Goal: Task Accomplishment & Management: Complete application form

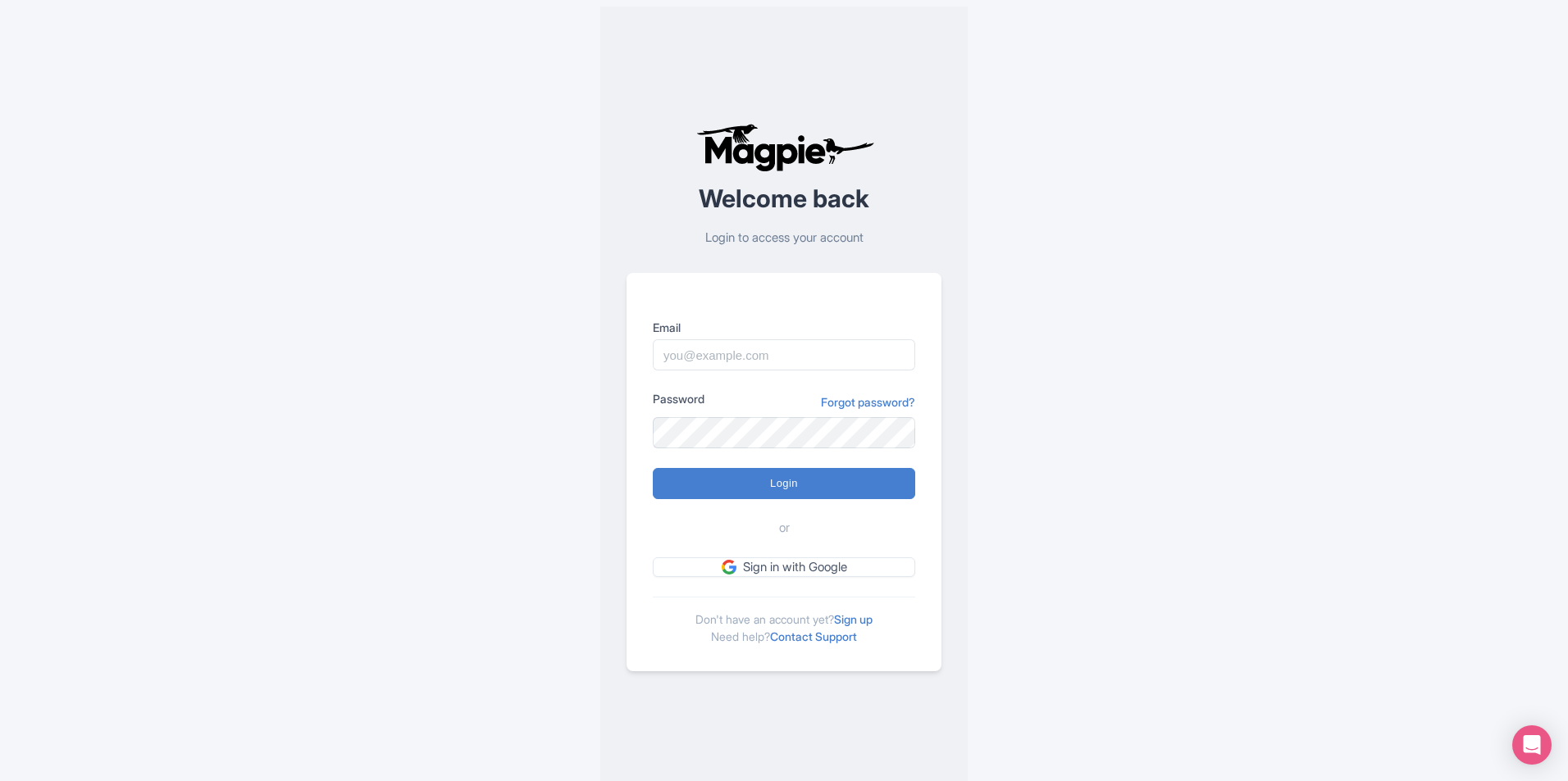
scroll to position [13, 0]
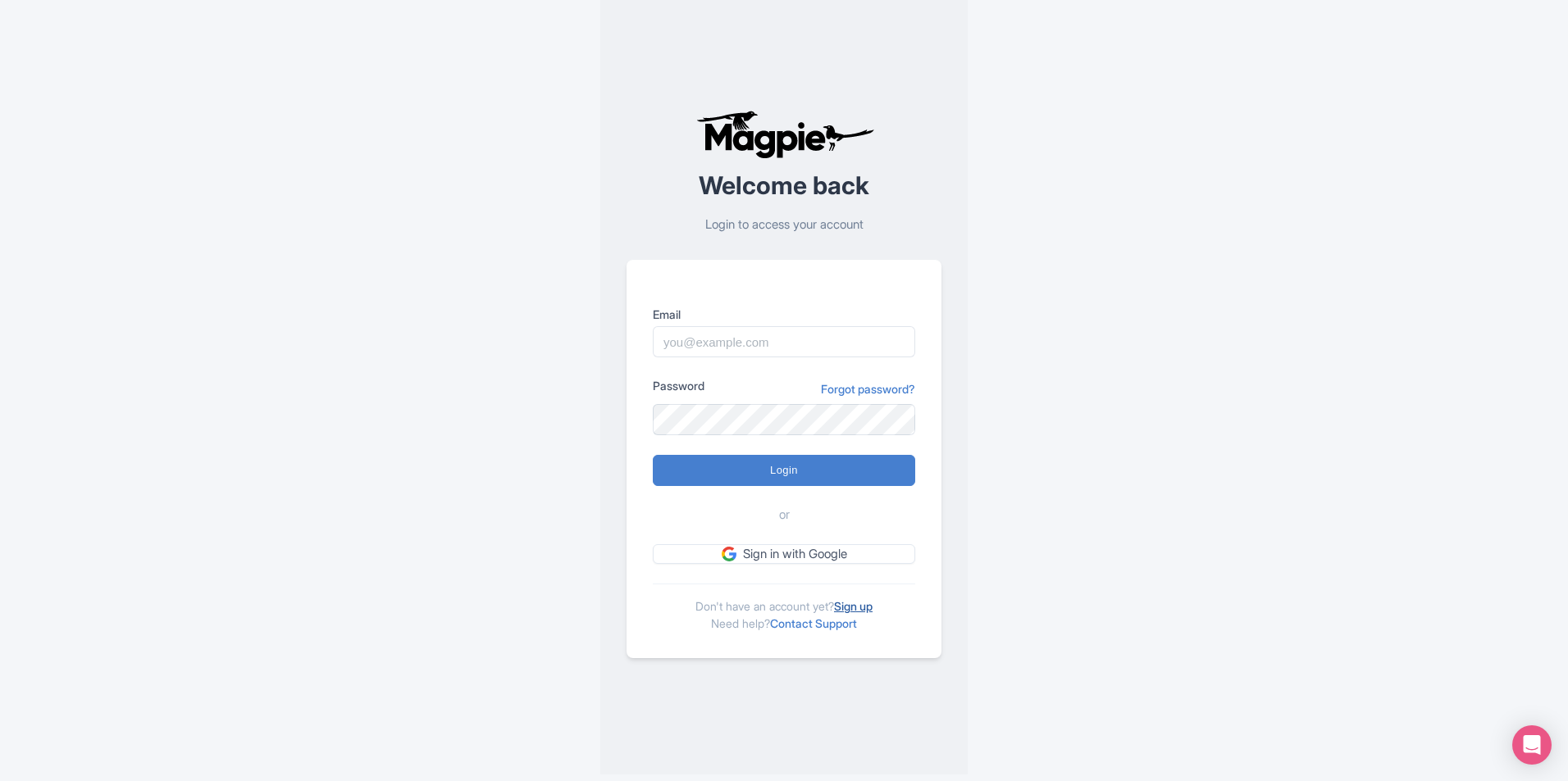
click at [868, 600] on link "Sign up" at bounding box center [853, 606] width 39 height 14
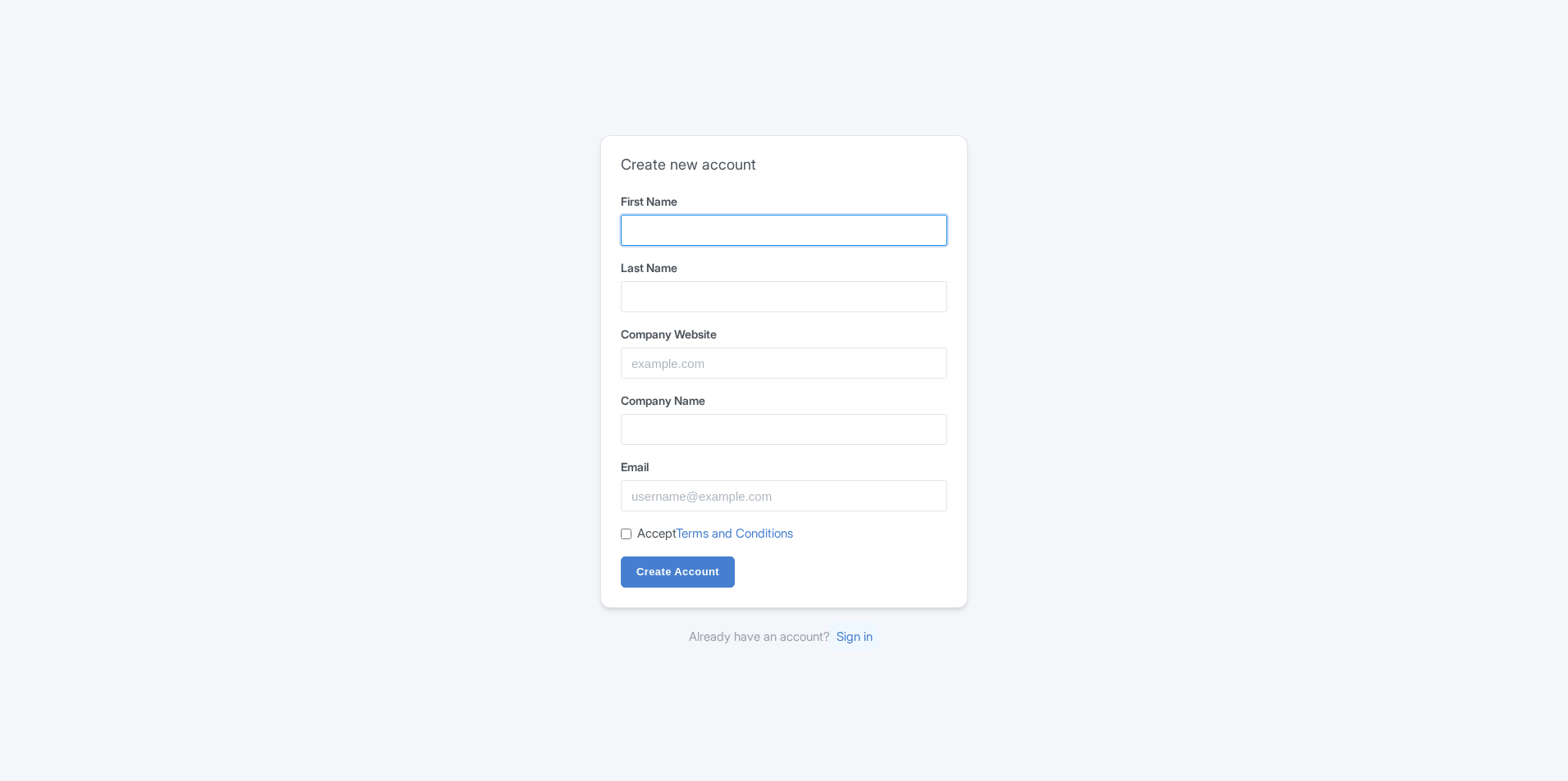
click at [638, 228] on input "First Name" at bounding box center [783, 230] width 326 height 31
type input "Umar"
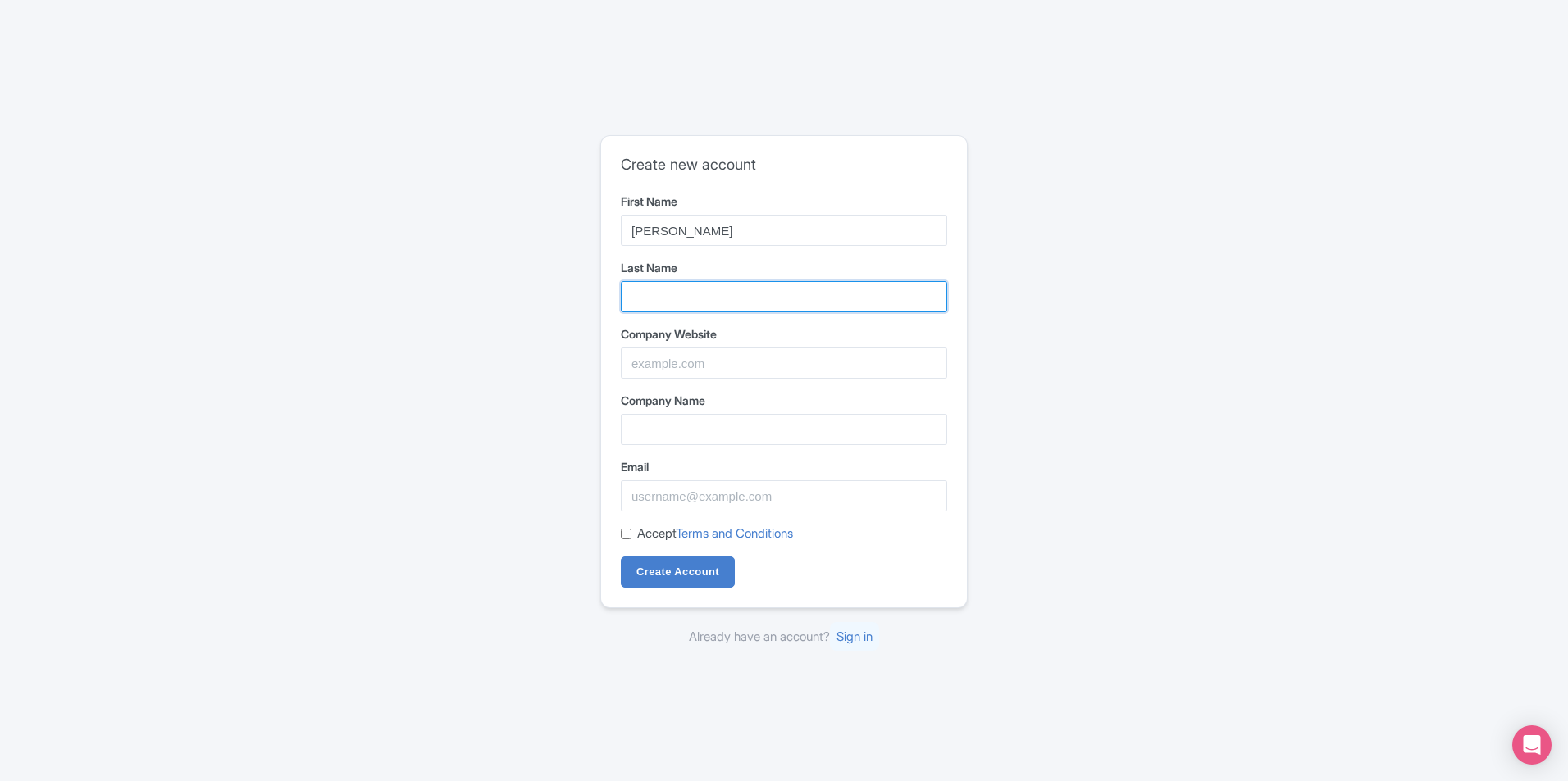
click at [718, 284] on input "Last Name" at bounding box center [783, 297] width 326 height 31
type input "Malik"
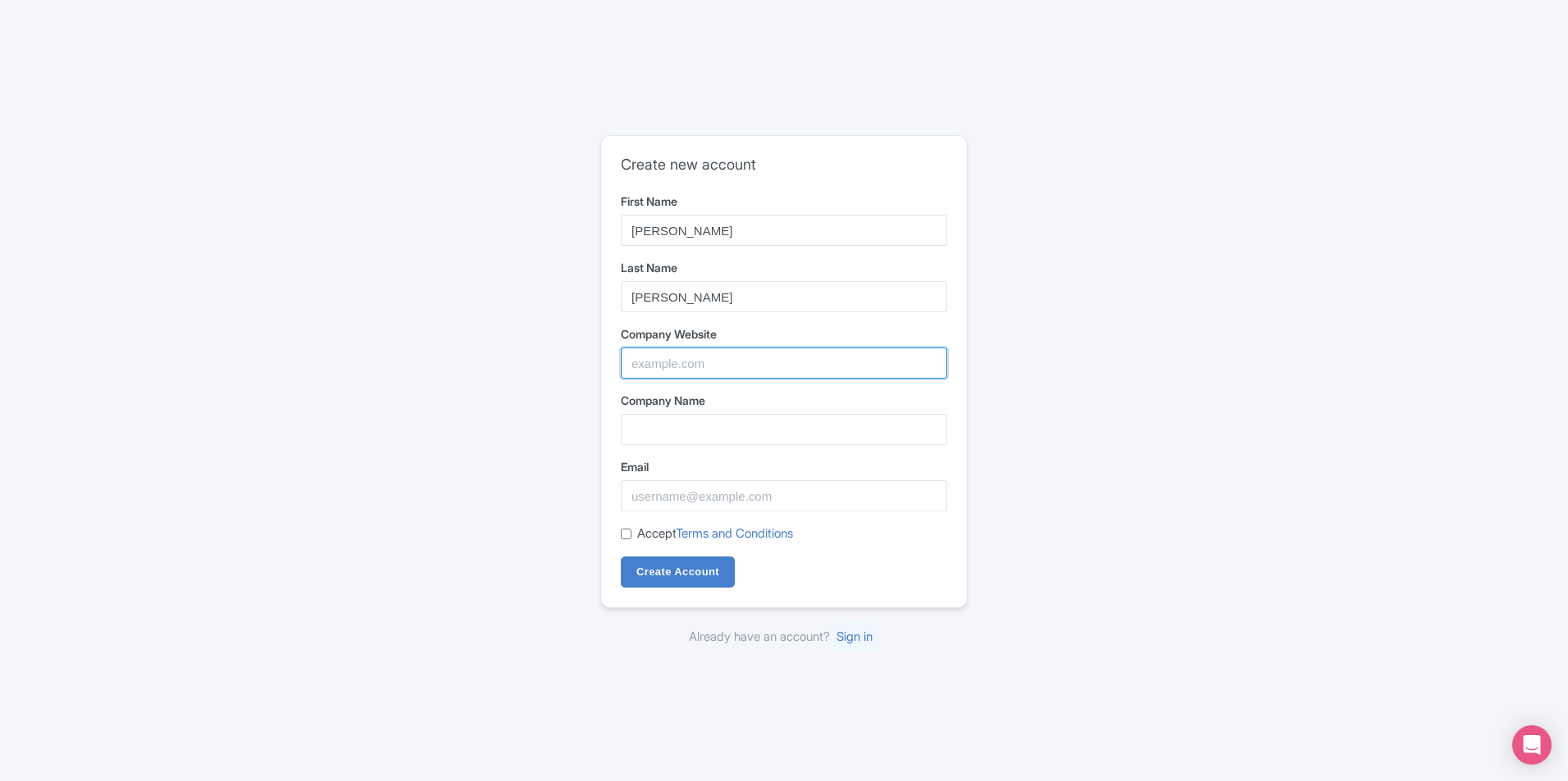
click at [718, 354] on input "Company Website" at bounding box center [783, 363] width 326 height 31
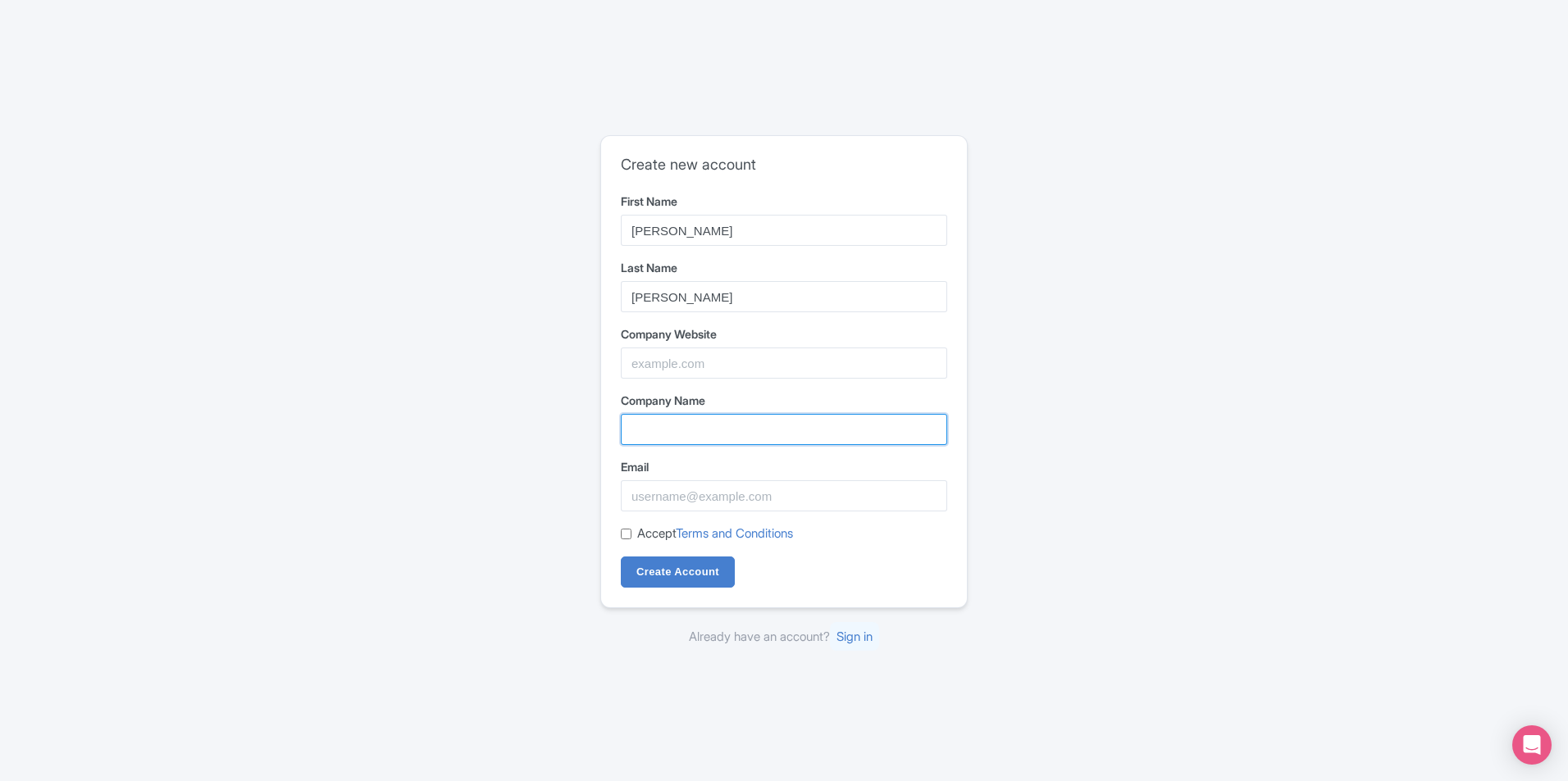
click at [691, 423] on input "Company Name" at bounding box center [783, 429] width 326 height 31
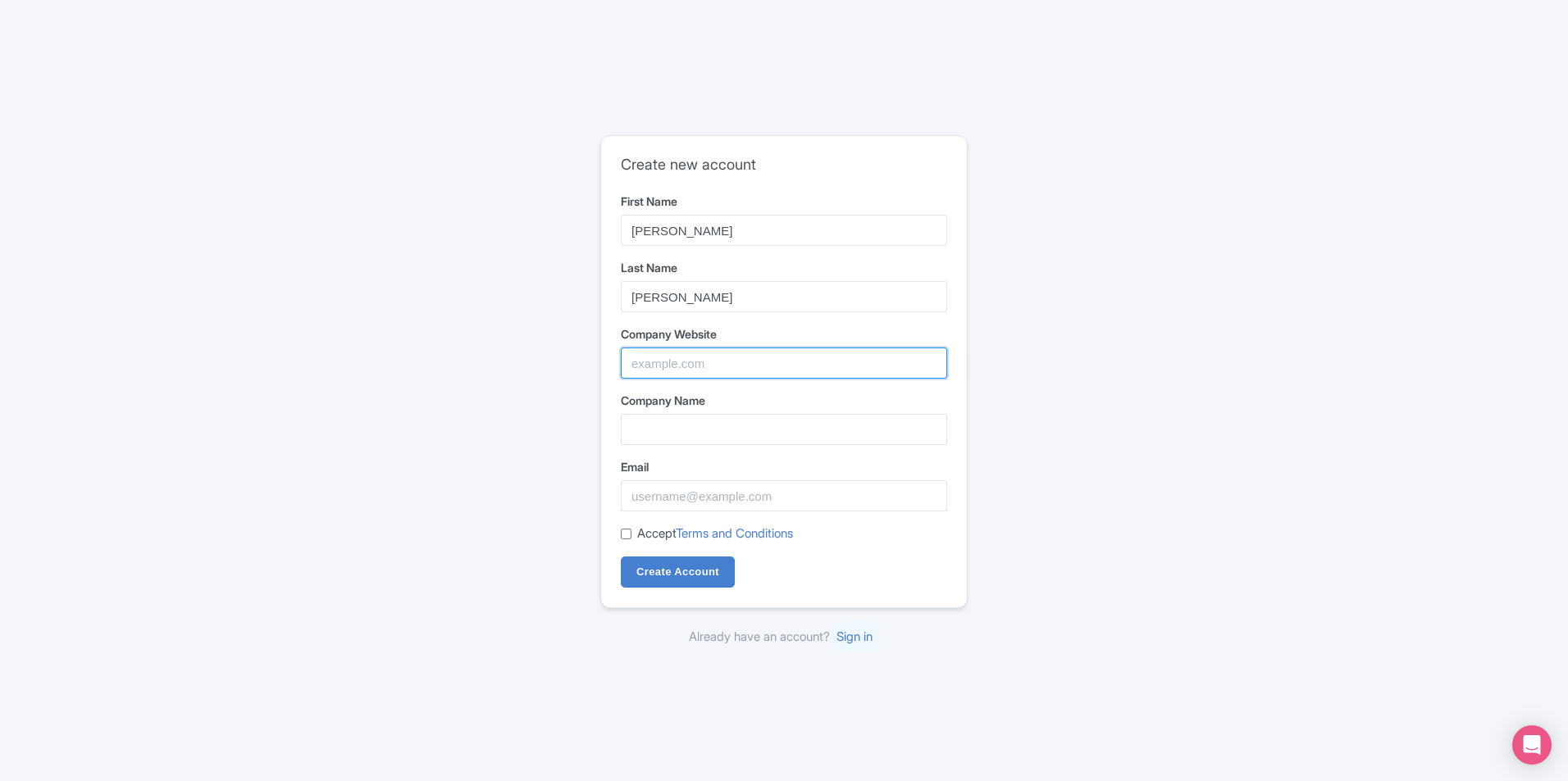
click at [690, 349] on input "Company Website" at bounding box center [783, 363] width 326 height 31
paste input "http://qiblatain.com/"
type input "http://qiblatain.com/"
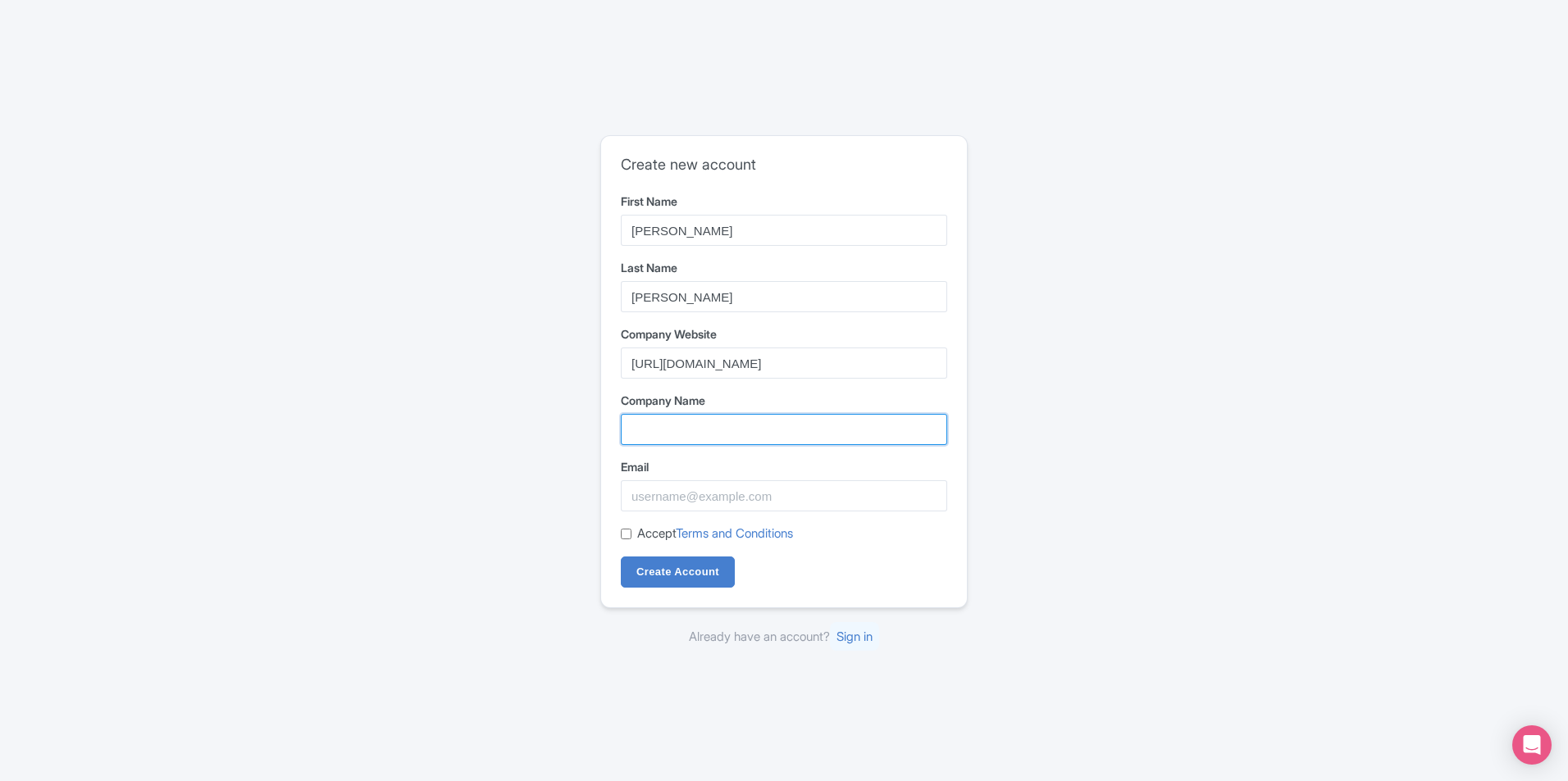
click at [728, 419] on input "Company Name" at bounding box center [783, 429] width 326 height 31
type input "Qiblatain"
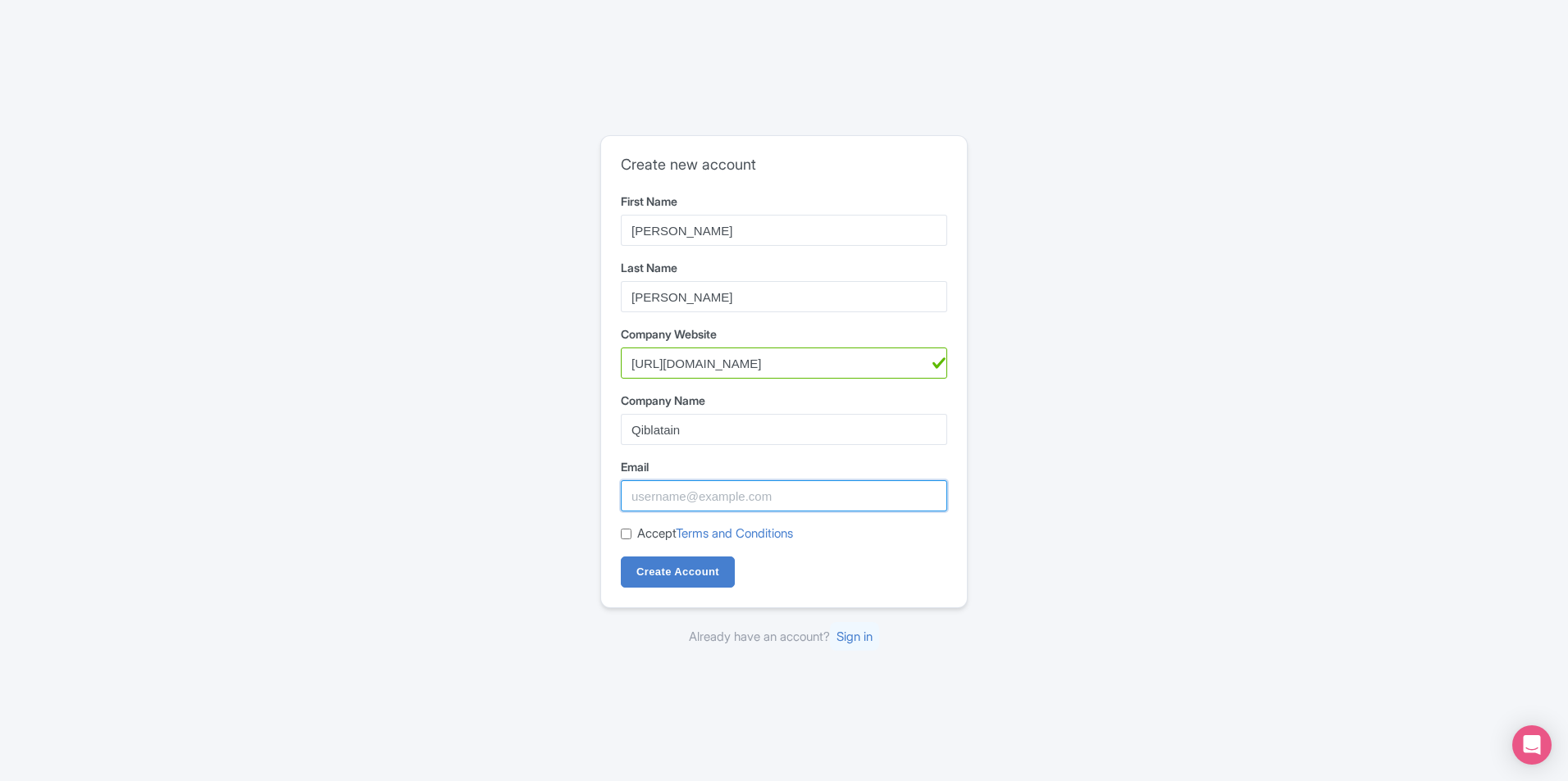
click at [704, 503] on input "Email" at bounding box center [783, 496] width 326 height 31
paste input "umar.qiblatain@gmail.com"
type input "umar.qiblatain@gmail.com"
click at [623, 536] on input "Accept Terms and Conditions" at bounding box center [626, 534] width 10 height 10
checkbox input "true"
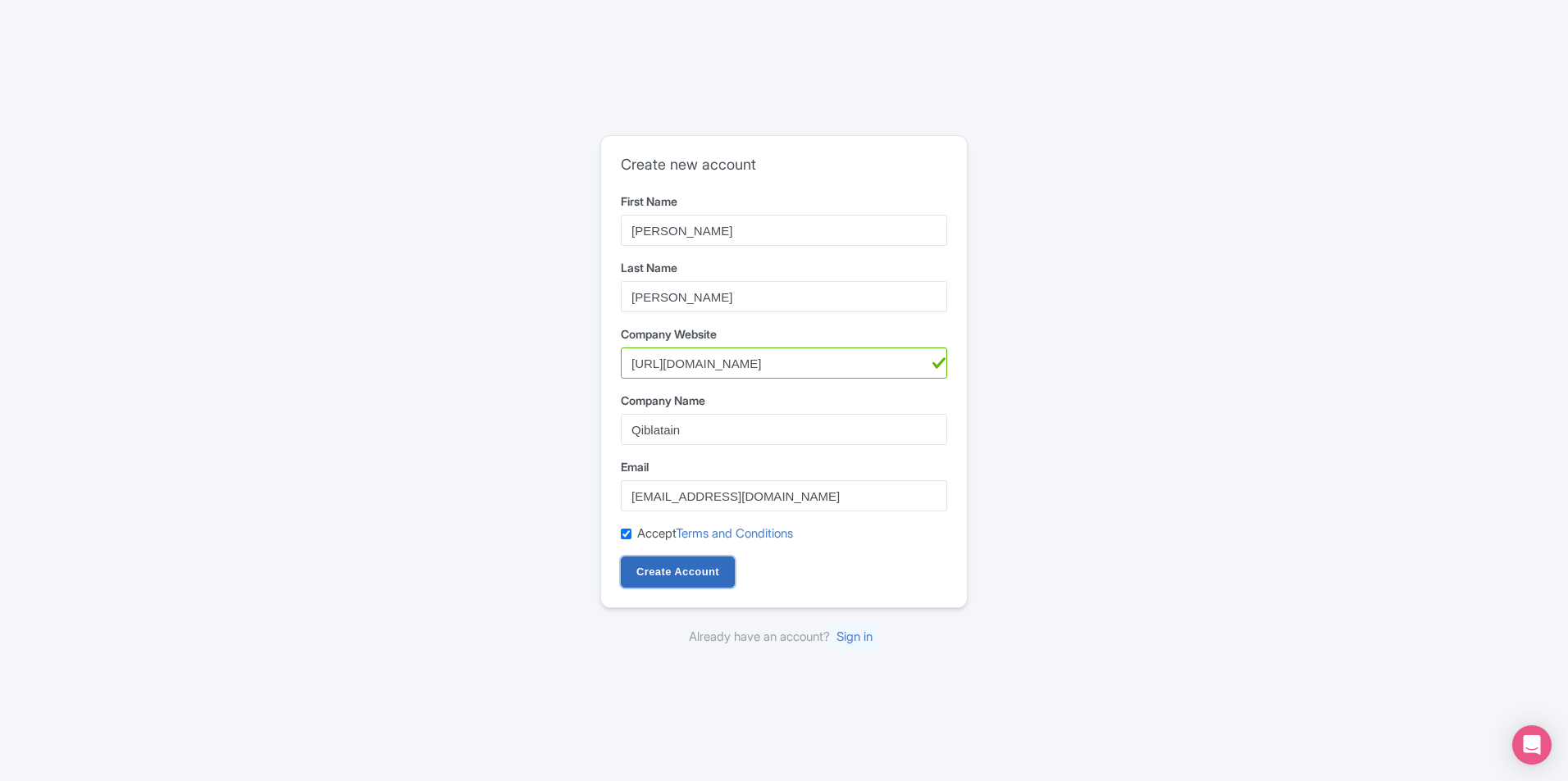
click at [645, 564] on input "Create Account" at bounding box center [677, 572] width 114 height 31
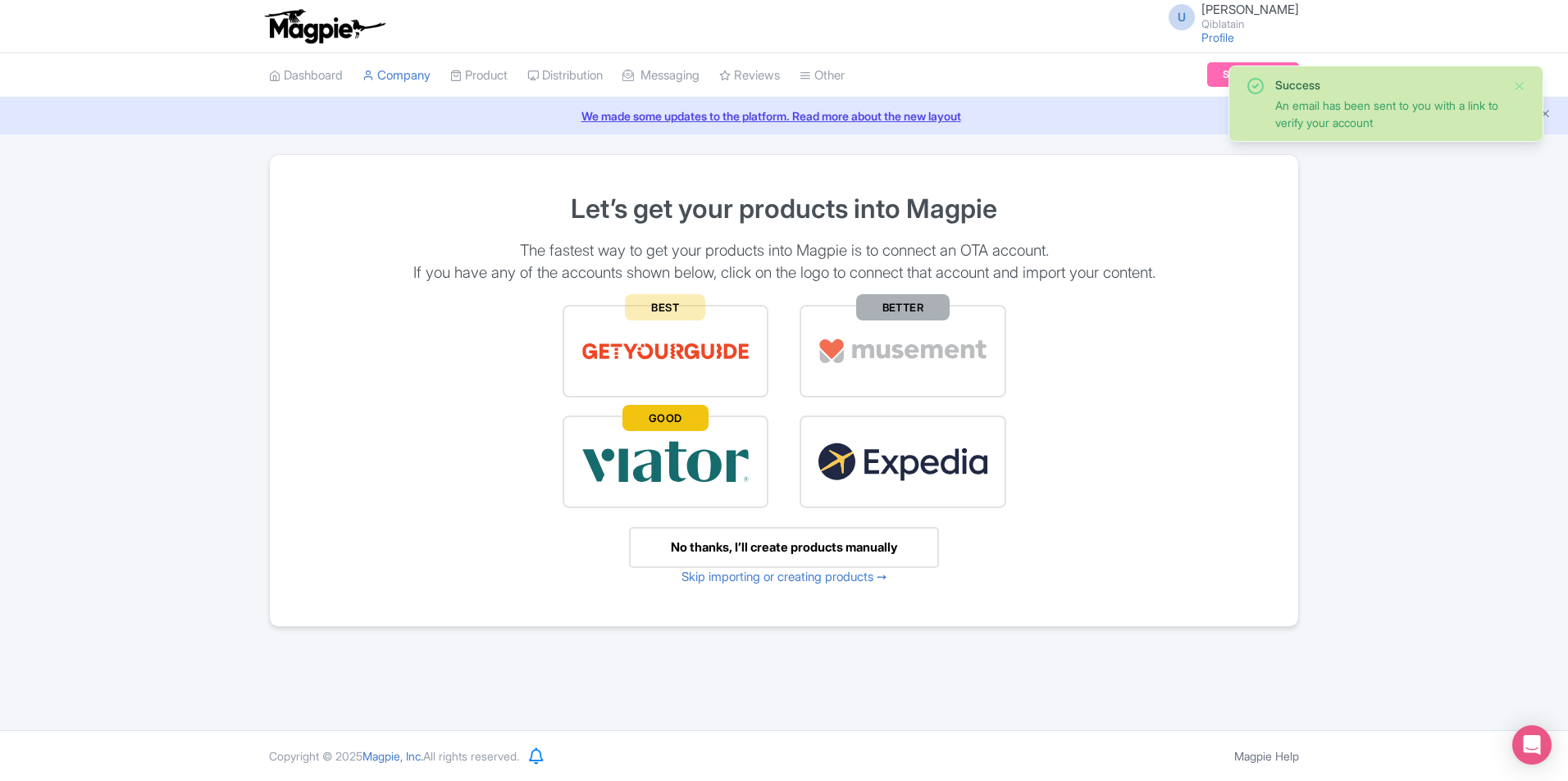
click at [1473, 360] on div "Success An email has been sent to you with a link to verify your account Let’s …" at bounding box center [784, 397] width 1568 height 486
click at [1523, 86] on button "Close" at bounding box center [1519, 86] width 13 height 20
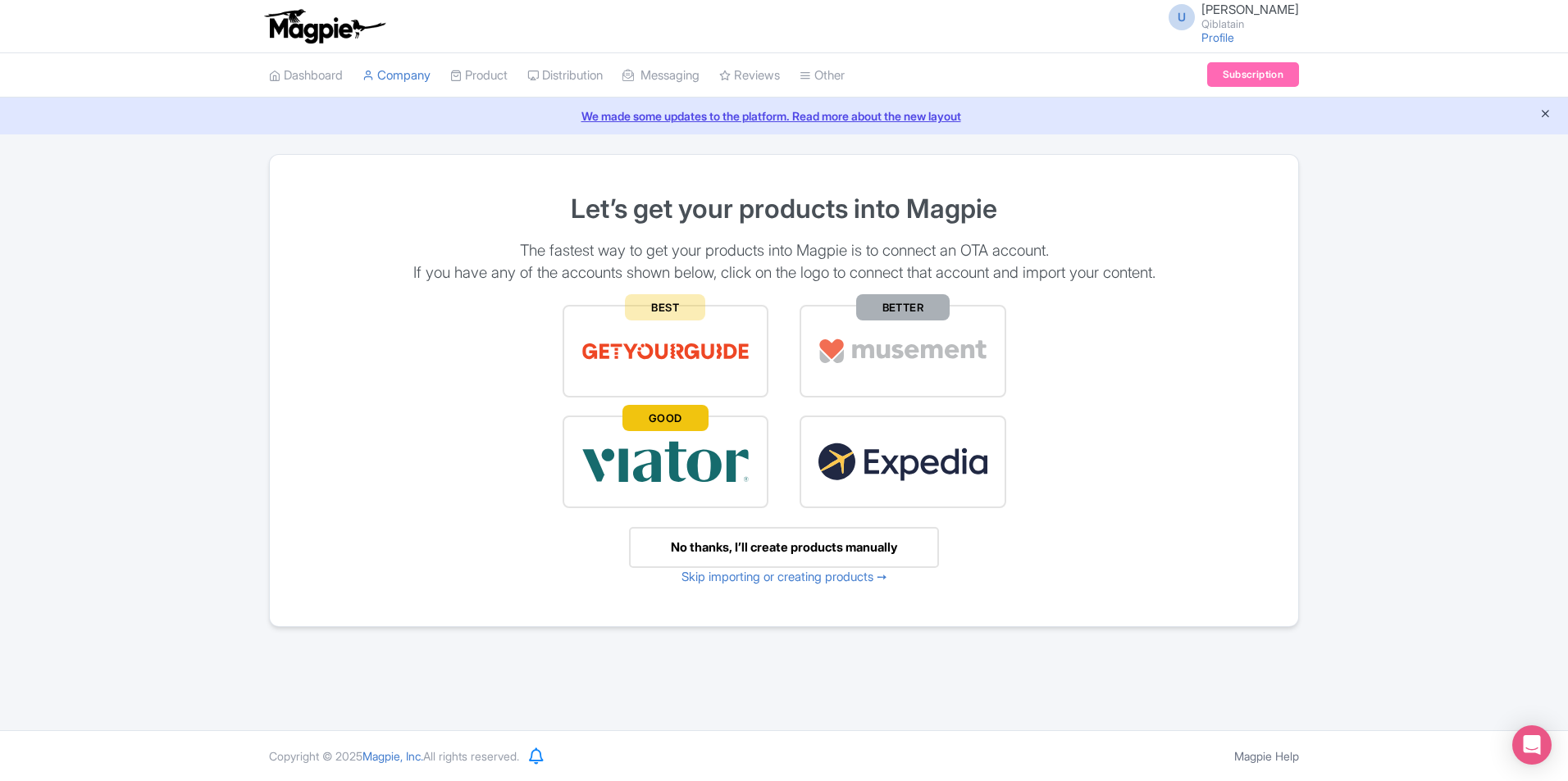
click at [1548, 118] on icon "Close announcement" at bounding box center [1546, 114] width 12 height 12
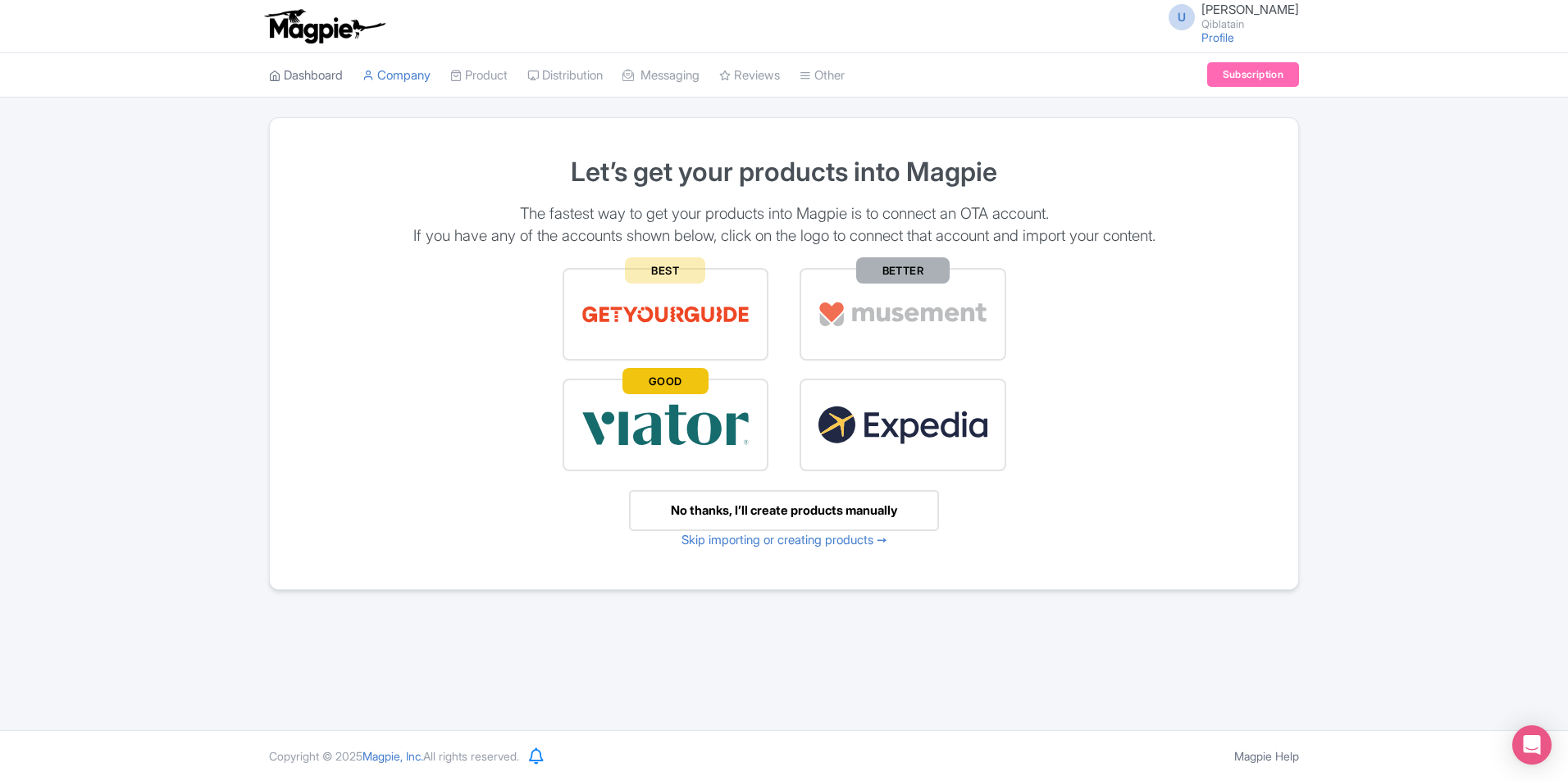
click at [296, 62] on link "Dashboard" at bounding box center [306, 75] width 74 height 45
click at [335, 79] on link "Dashboard" at bounding box center [306, 75] width 74 height 45
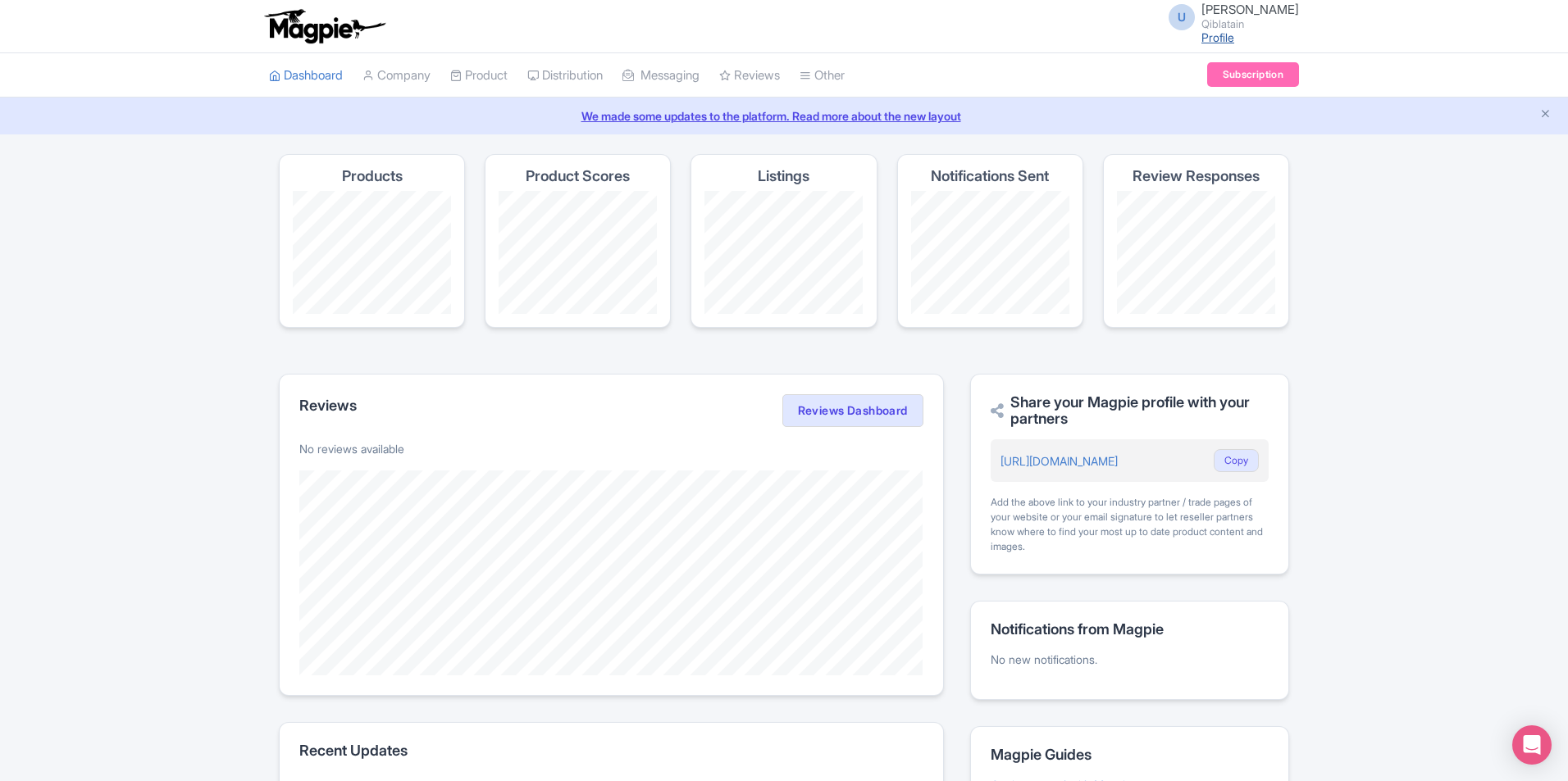
click at [1234, 33] on link "Profile" at bounding box center [1218, 37] width 33 height 14
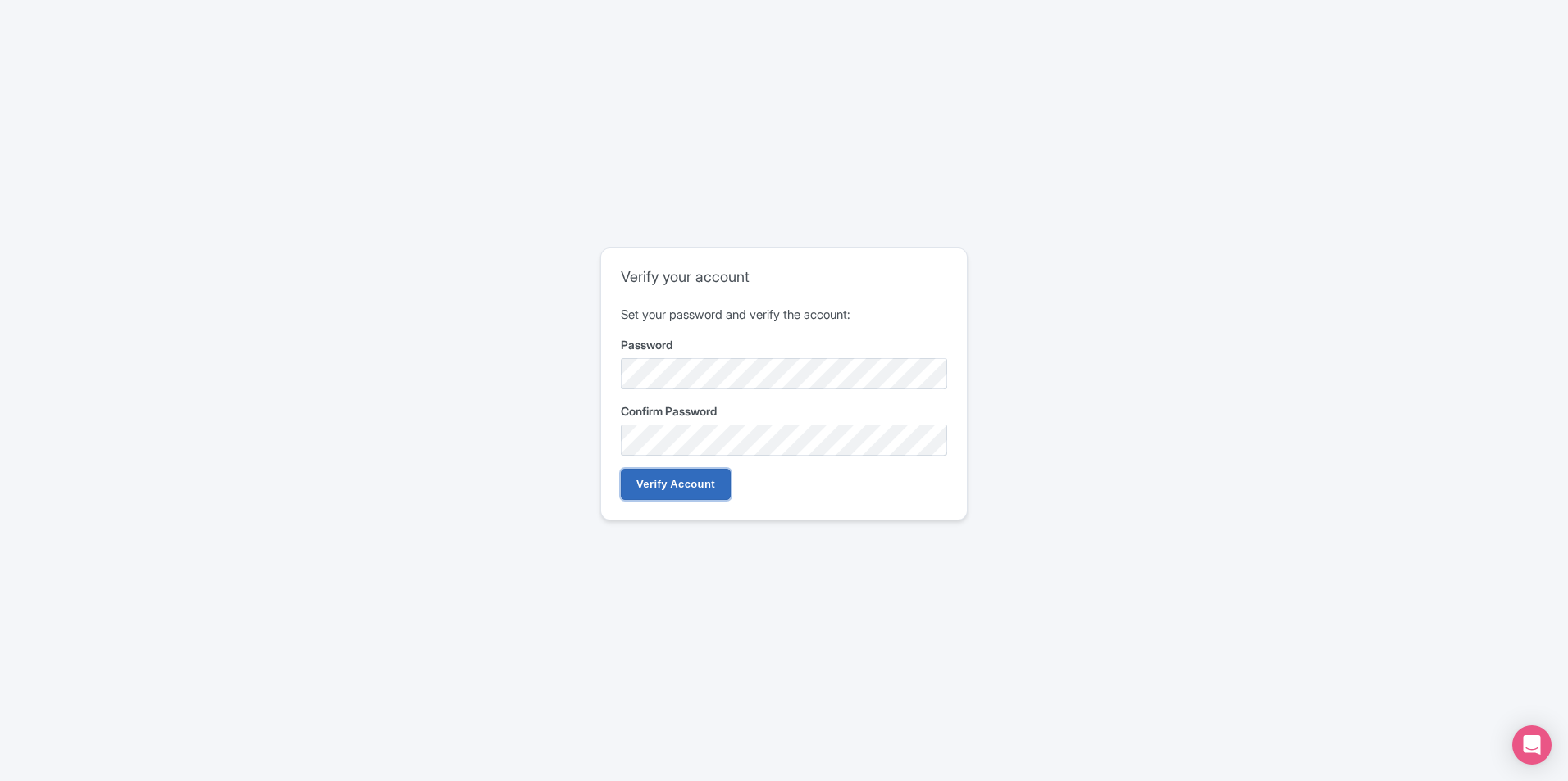
click at [673, 477] on input "Verify Account" at bounding box center [675, 484] width 110 height 31
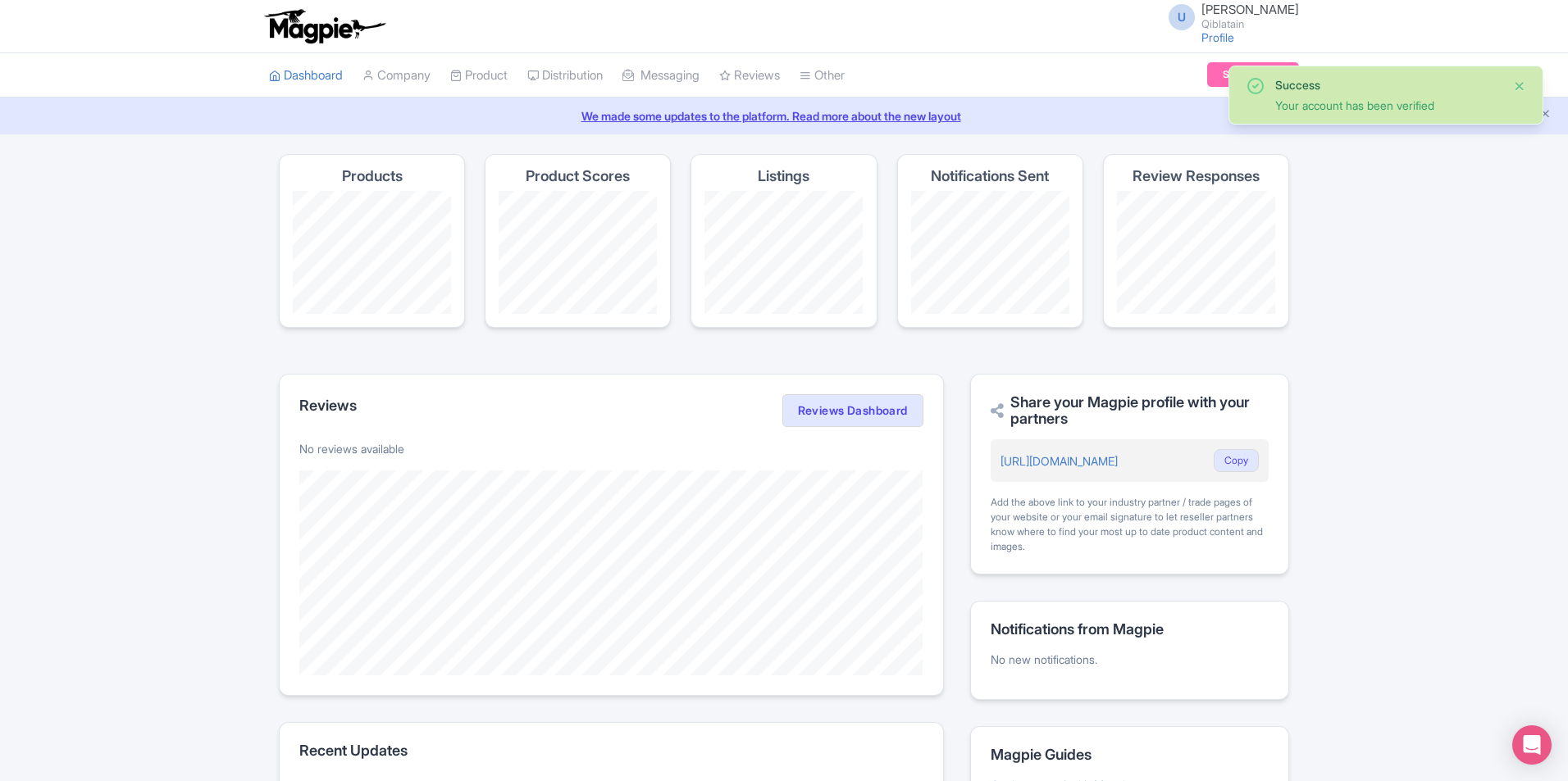
click at [1514, 83] on button "Close" at bounding box center [1519, 86] width 13 height 20
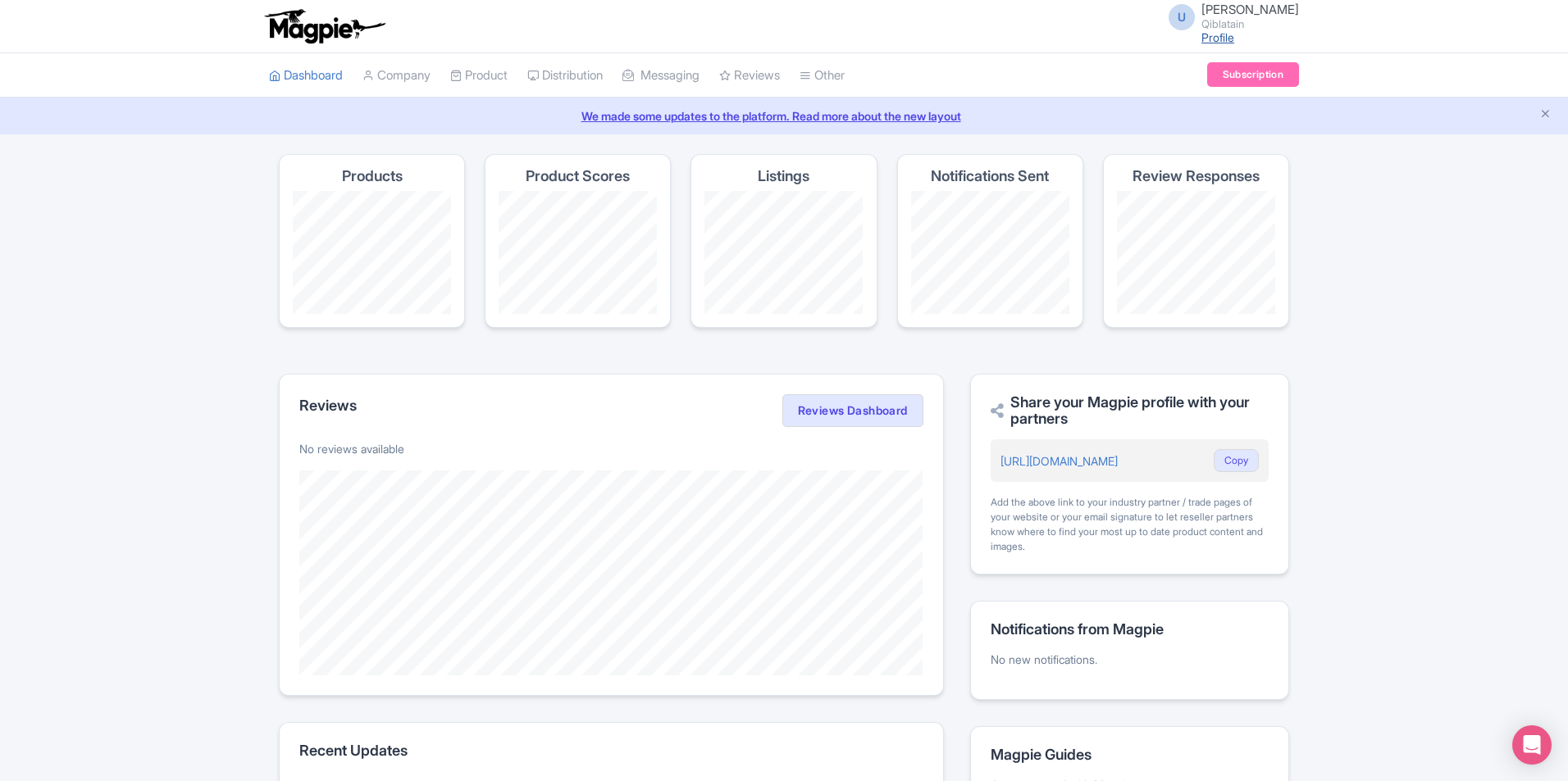
click at [1234, 40] on link "Profile" at bounding box center [1218, 37] width 33 height 14
click at [811, 80] on icon at bounding box center [805, 74] width 11 height 11
click at [508, 112] on link "My Products" at bounding box center [529, 117] width 156 height 26
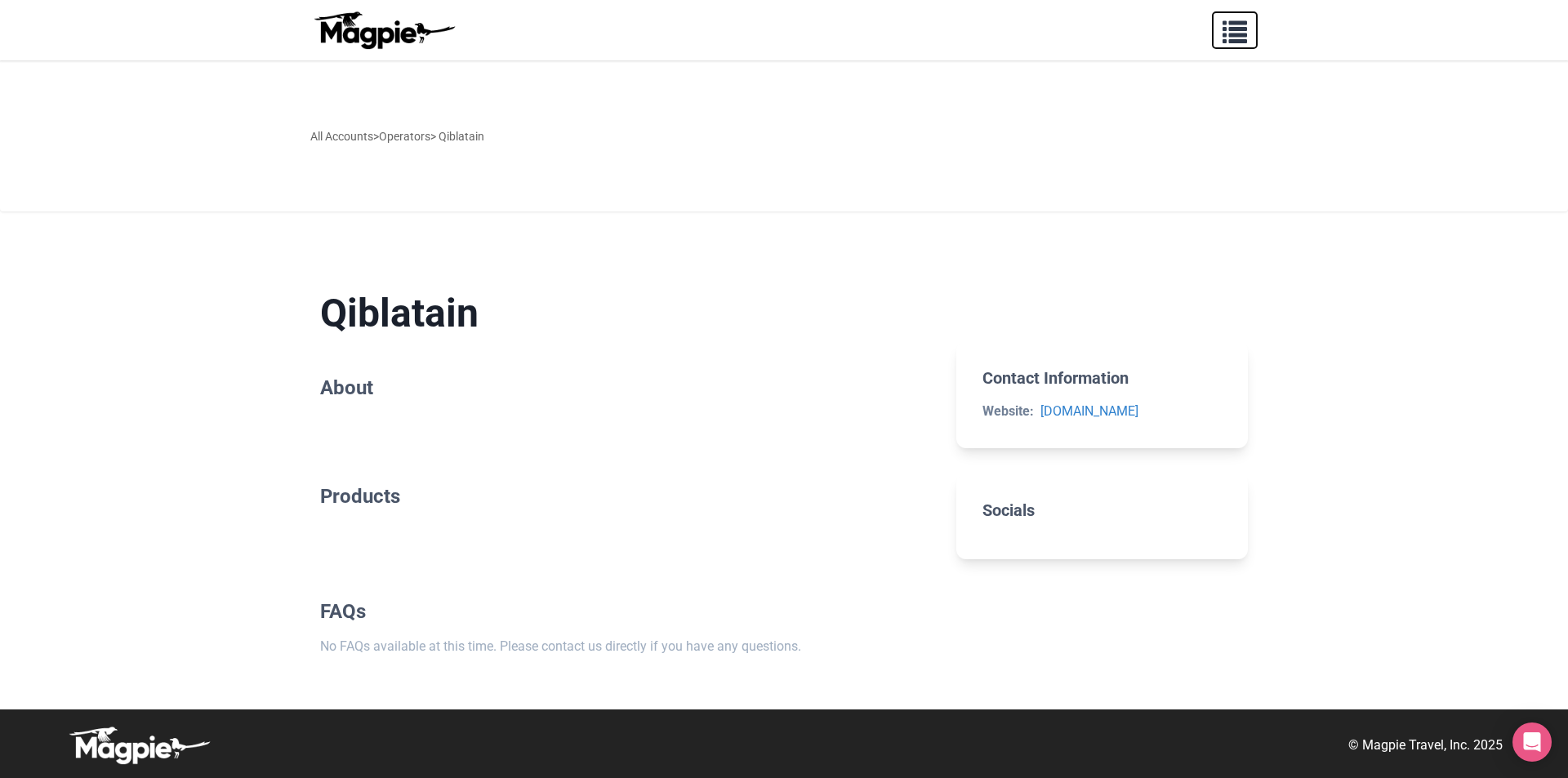
click at [1248, 26] on button "button" at bounding box center [1235, 30] width 46 height 37
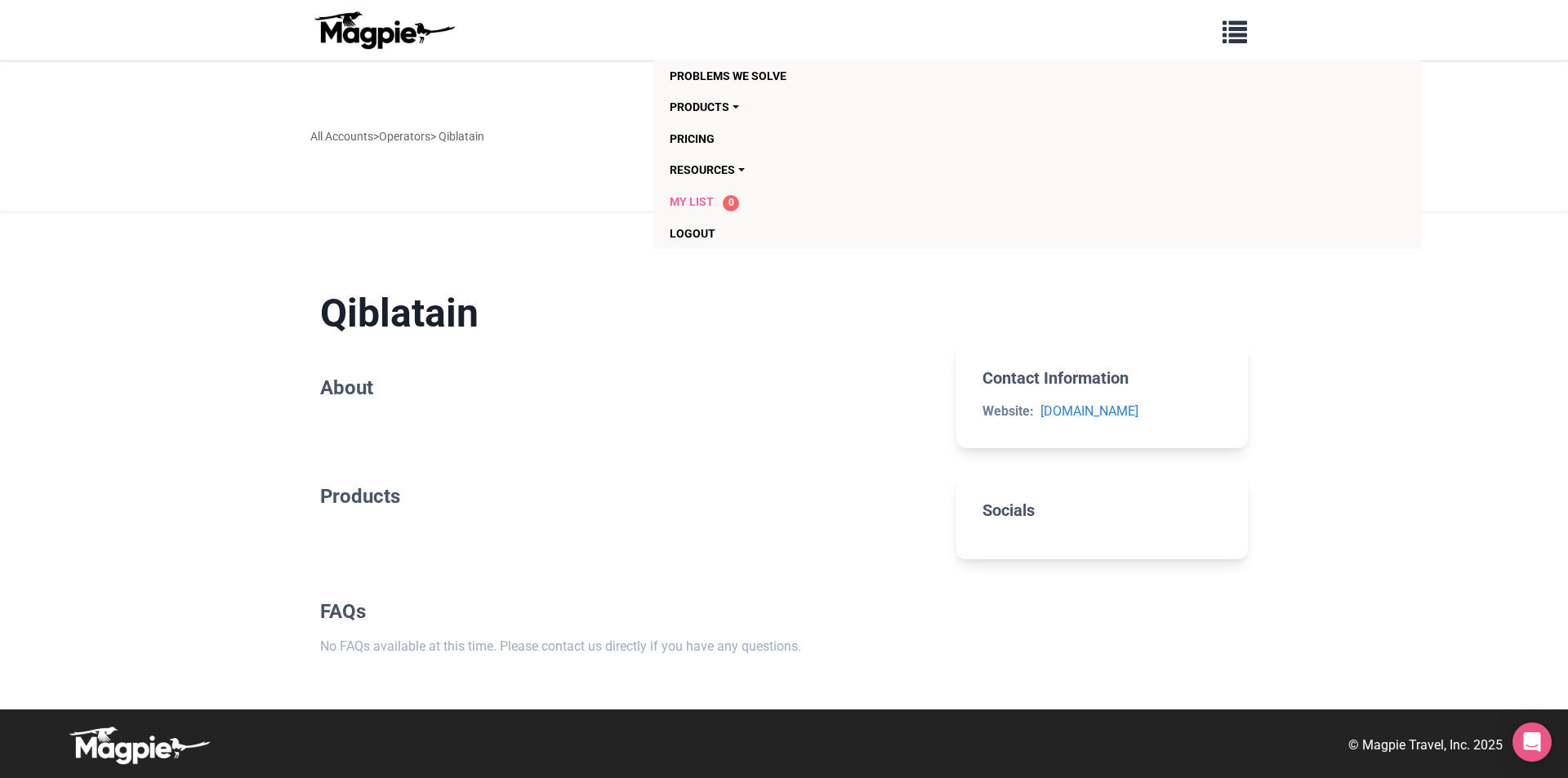
click at [683, 202] on span "My List" at bounding box center [692, 201] width 44 height 13
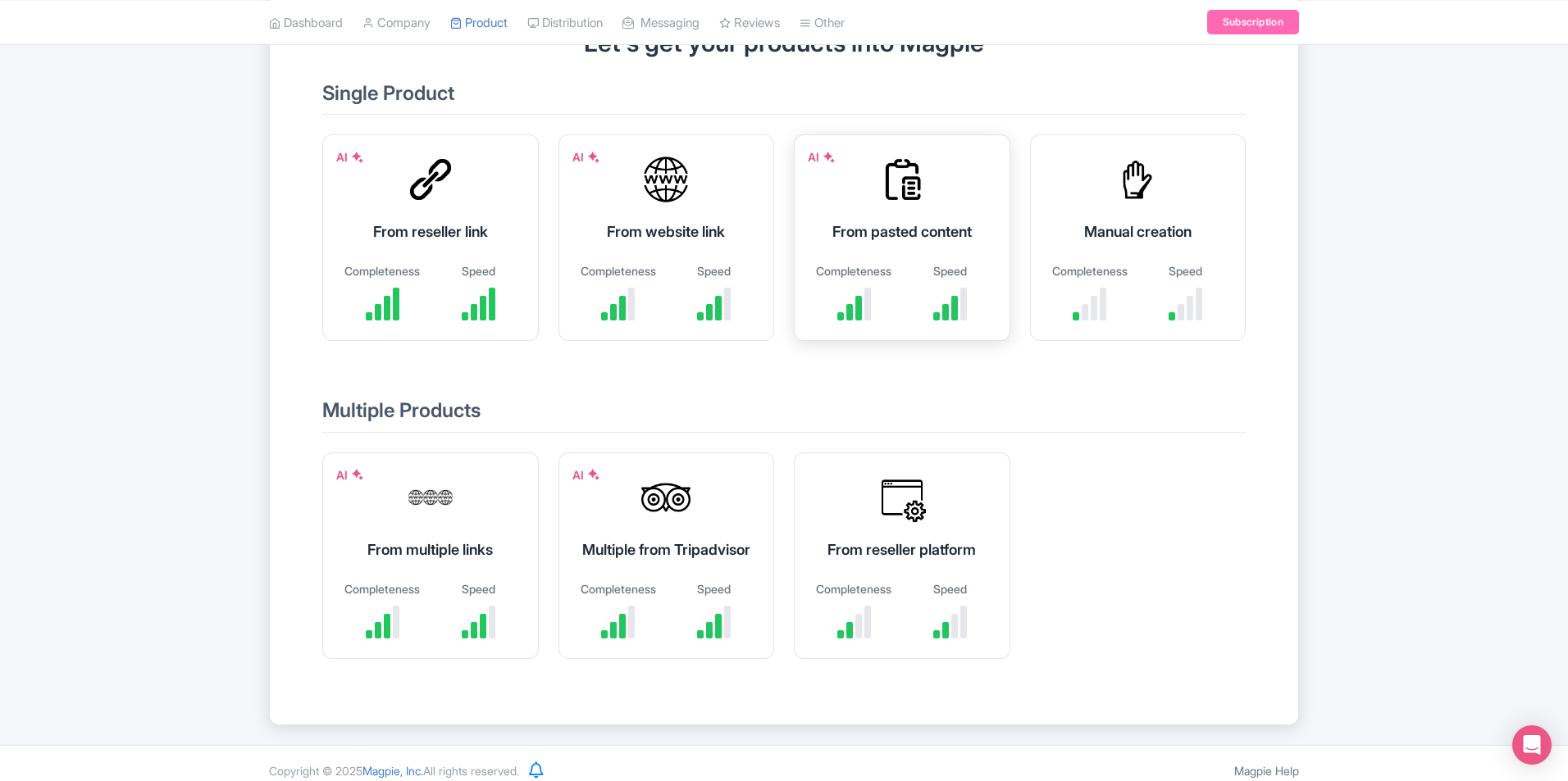
scroll to position [208, 0]
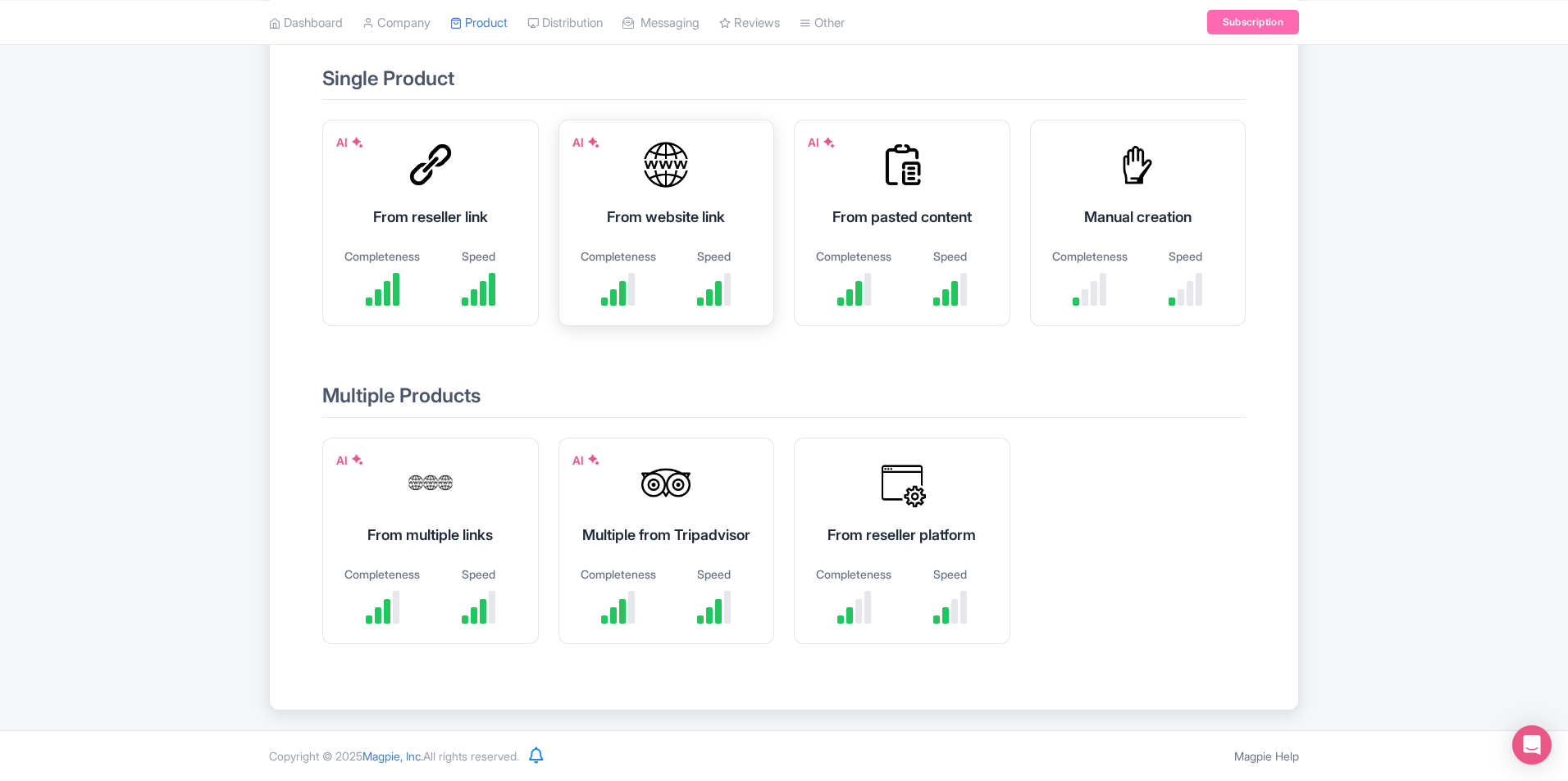
click at [670, 206] on div "From website link" at bounding box center [667, 217] width 175 height 22
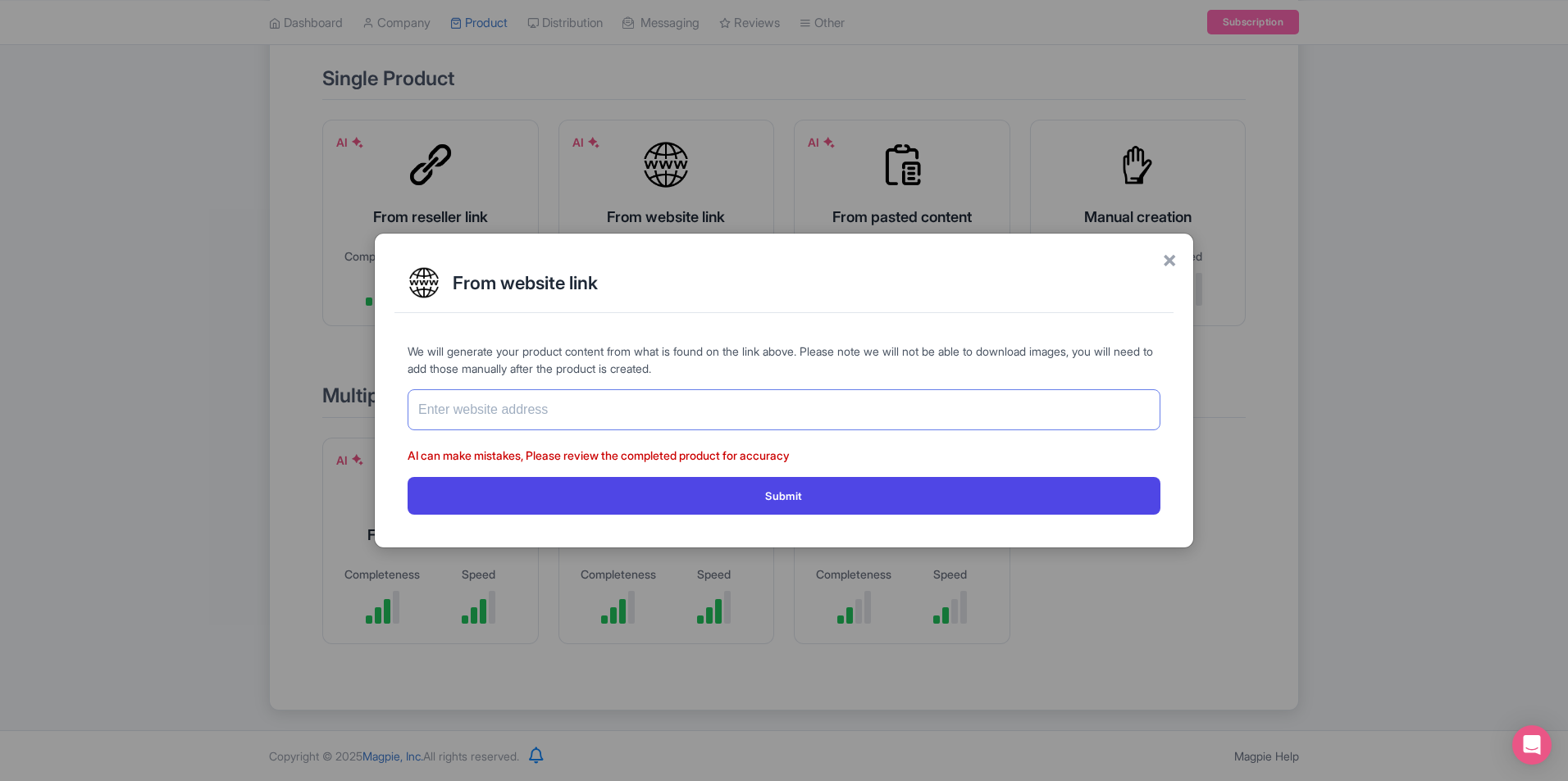
click at [647, 398] on input "text" at bounding box center [784, 410] width 753 height 41
paste input "[EMAIL_ADDRESS][DOMAIN_NAME]"
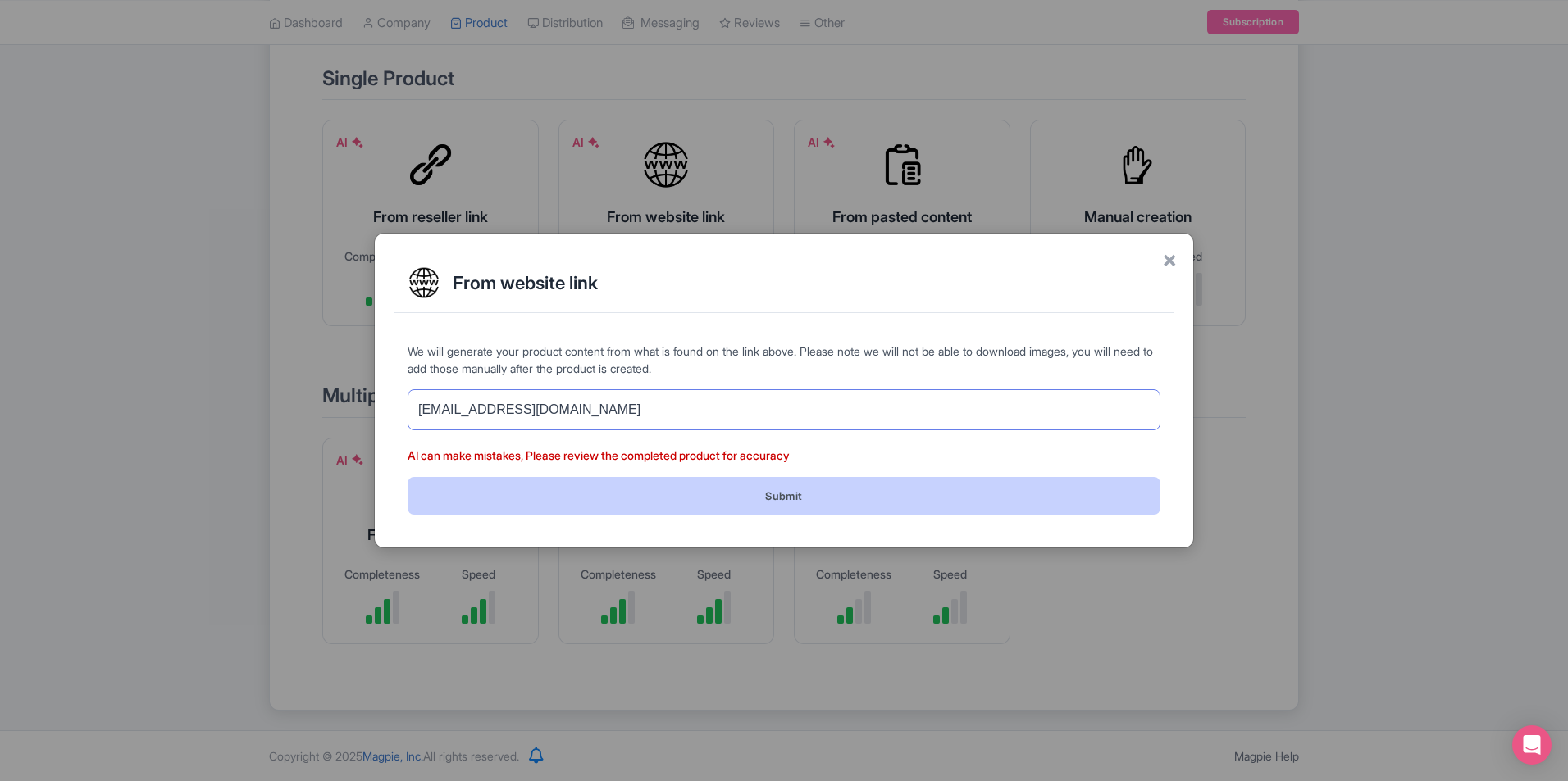
type input "umar.qiblatain@gmail.com"
click at [696, 498] on button "Submit" at bounding box center [784, 495] width 753 height 37
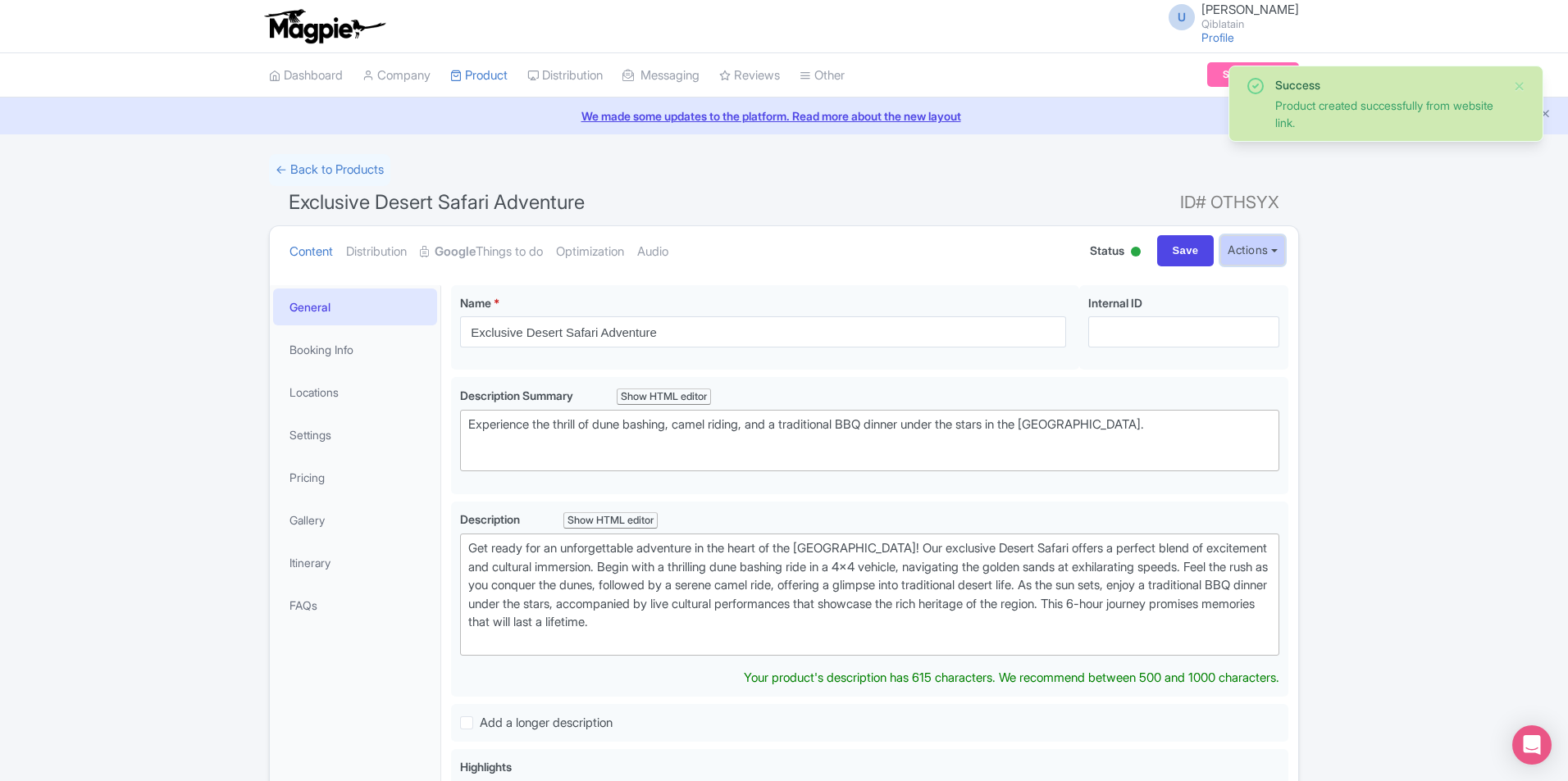
click at [1267, 255] on button "Actions" at bounding box center [1253, 250] width 65 height 30
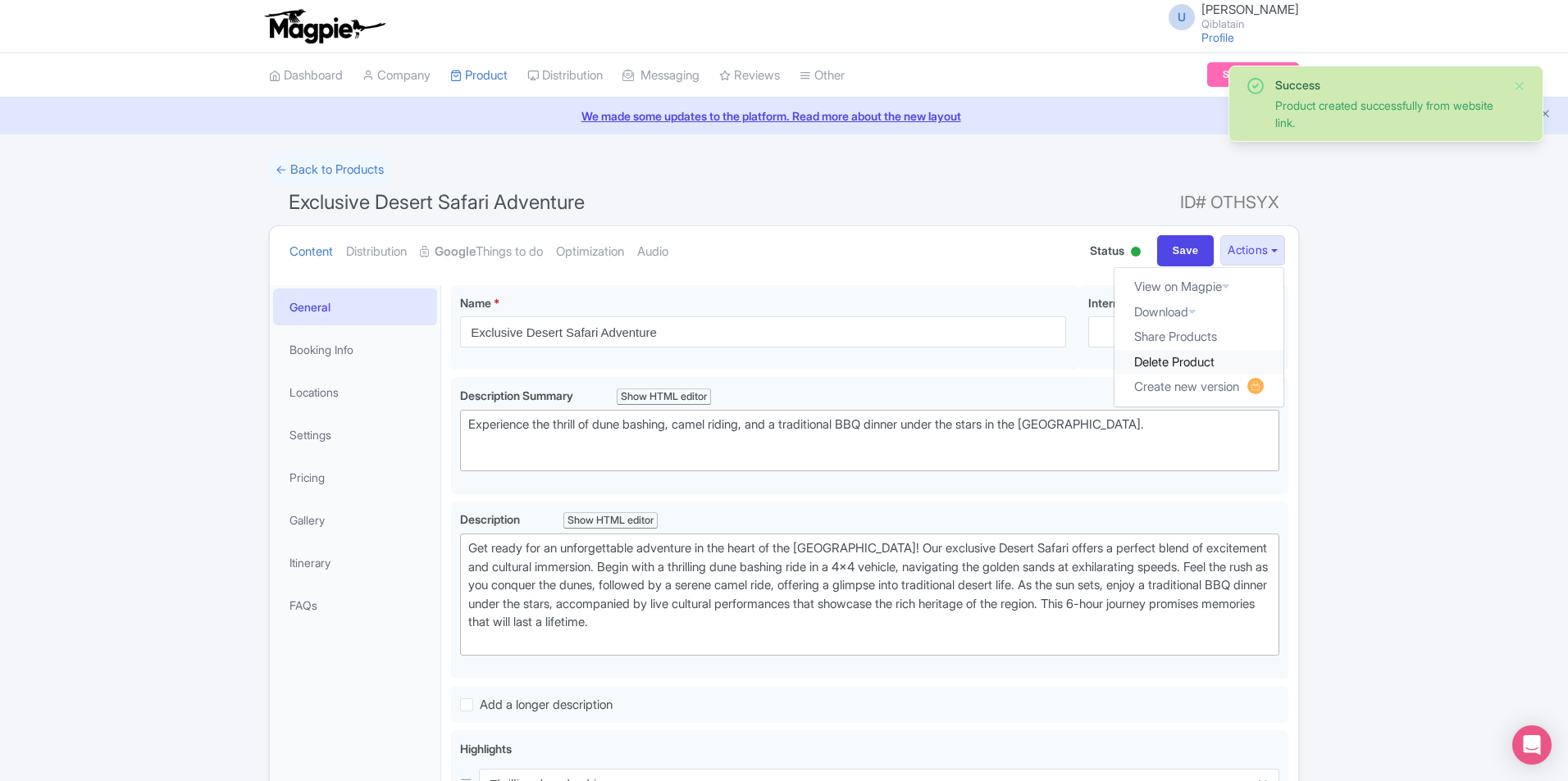
click at [1215, 368] on link "Delete Product" at bounding box center [1198, 363] width 169 height 26
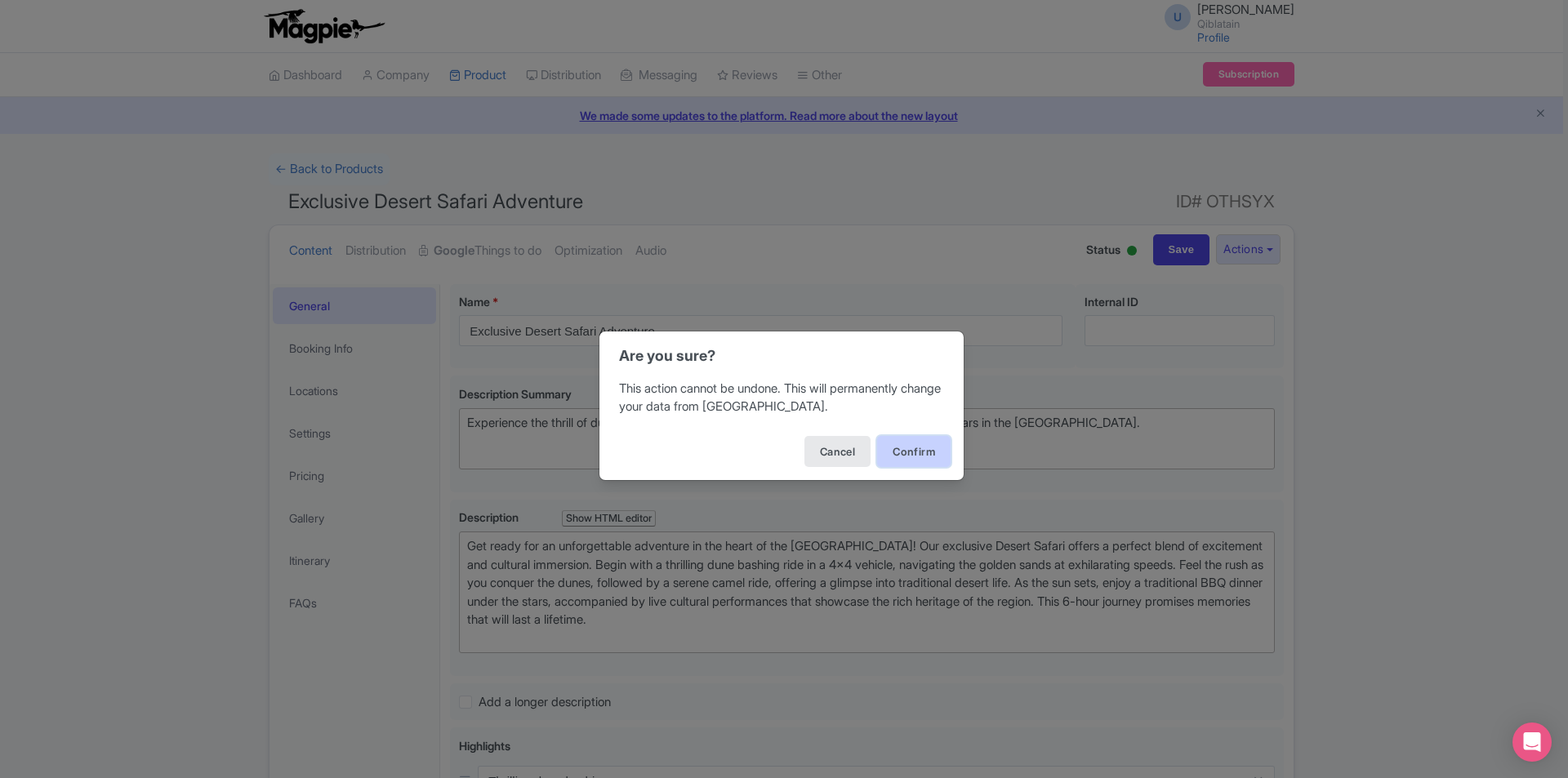
click at [908, 452] on button "Confirm" at bounding box center [914, 452] width 73 height 31
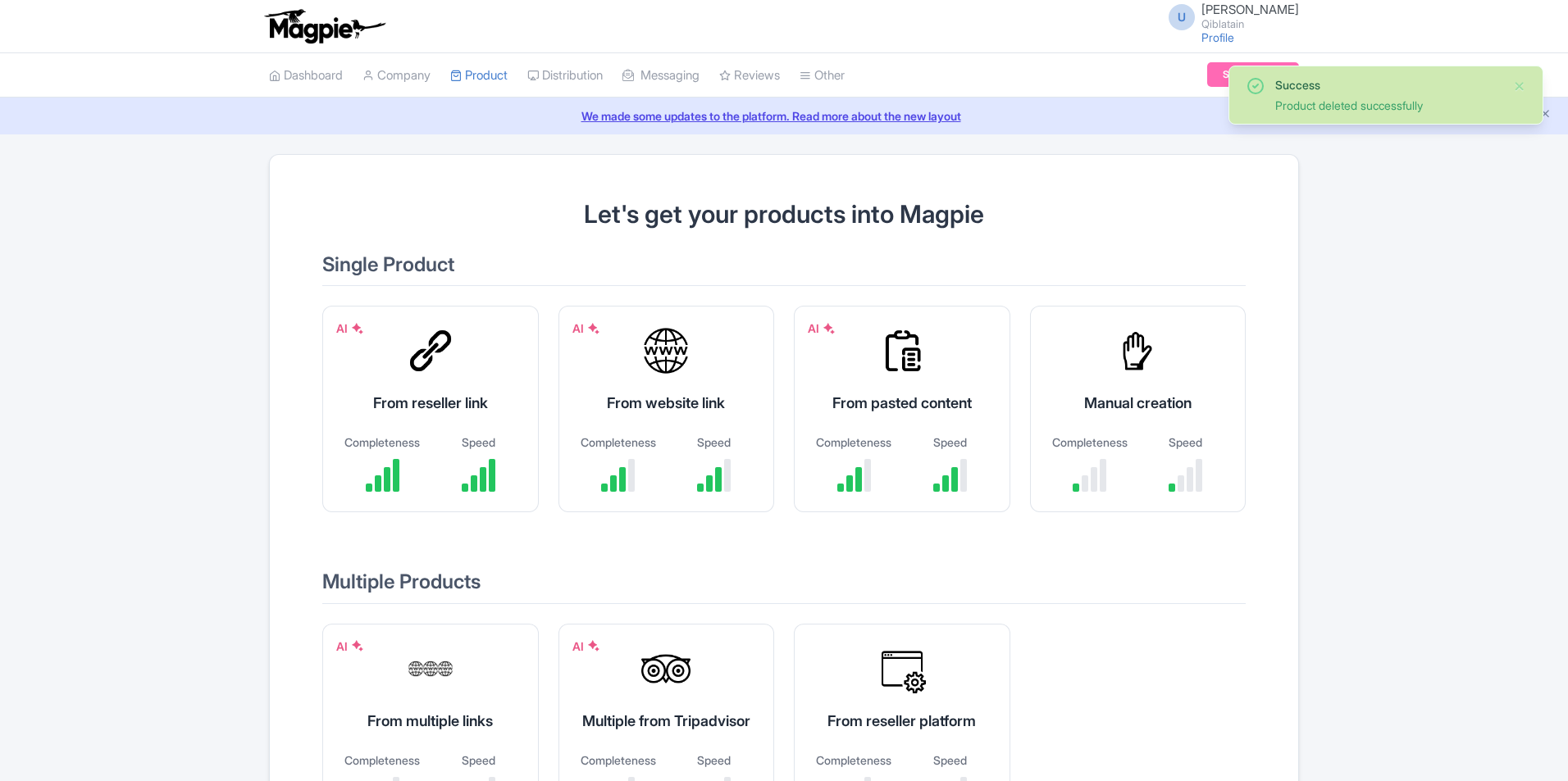
scroll to position [208, 0]
